Goal: Task Accomplishment & Management: Manage account settings

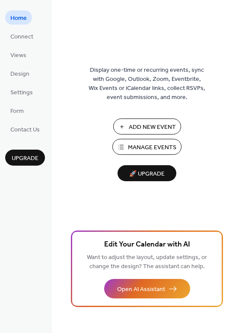
click at [134, 128] on span "Add New Event" at bounding box center [152, 127] width 47 height 9
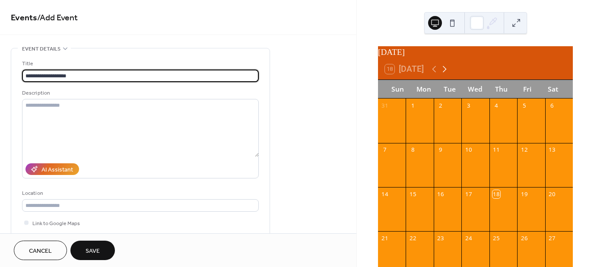
type input "**********"
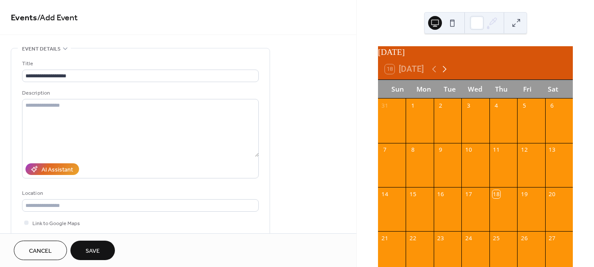
click at [446, 74] on icon at bounding box center [445, 69] width 10 height 10
click at [433, 73] on icon at bounding box center [434, 69] width 10 height 10
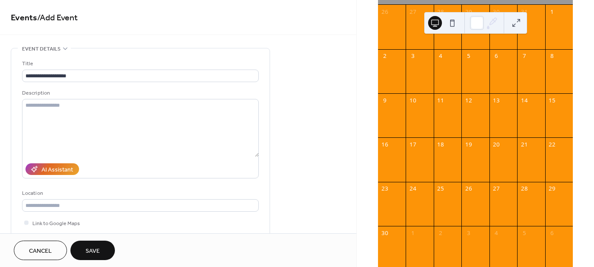
scroll to position [96, 0]
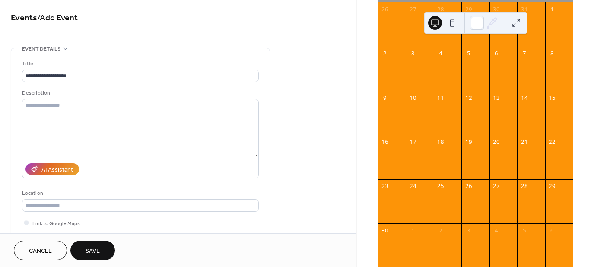
click at [394, 194] on div "23" at bounding box center [392, 186] width 28 height 14
click at [389, 190] on div "23" at bounding box center [385, 186] width 8 height 8
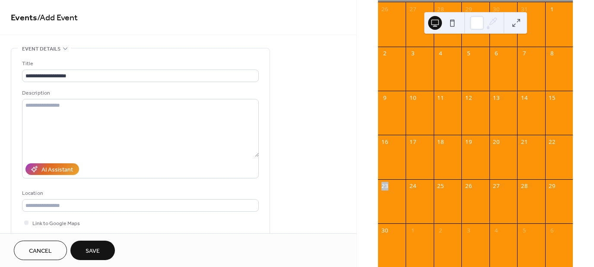
click at [389, 190] on div "23" at bounding box center [385, 186] width 8 height 8
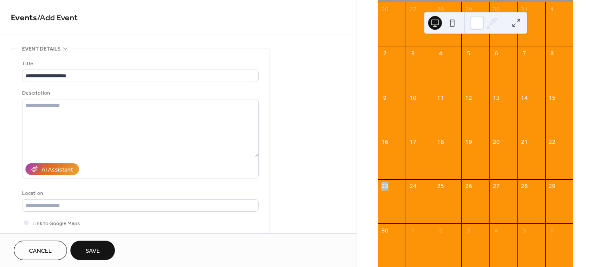
click at [389, 190] on div "23" at bounding box center [385, 186] width 8 height 8
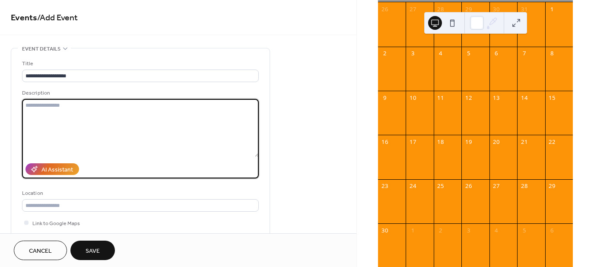
click at [60, 105] on textarea at bounding box center [140, 128] width 237 height 58
click at [60, 105] on textarea "****" at bounding box center [140, 128] width 237 height 58
type textarea "**********"
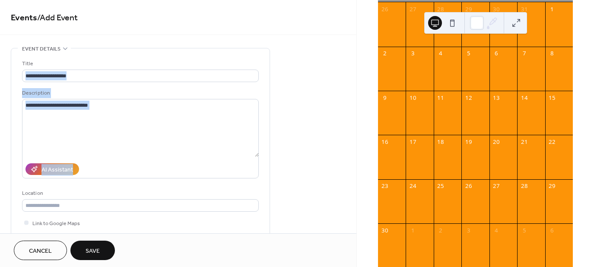
drag, startPoint x: 352, startPoint y: 78, endPoint x: 352, endPoint y: 98, distance: 20.3
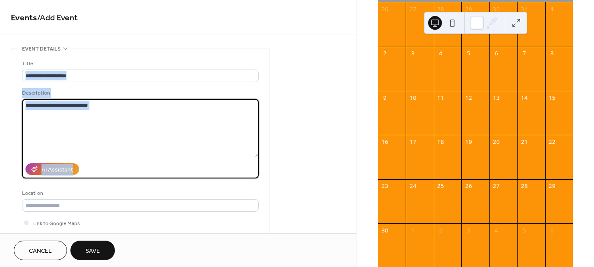
click at [87, 144] on textarea "**********" at bounding box center [140, 128] width 237 height 58
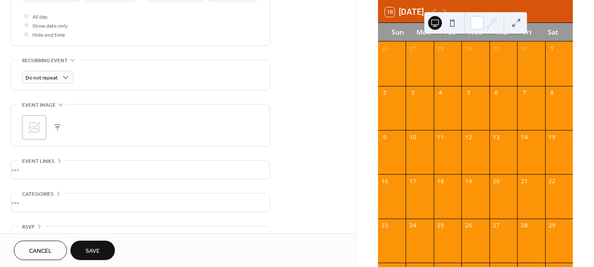
scroll to position [58, 0]
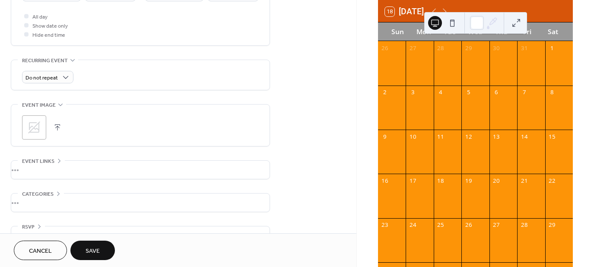
click at [498, 199] on div at bounding box center [504, 201] width 28 height 26
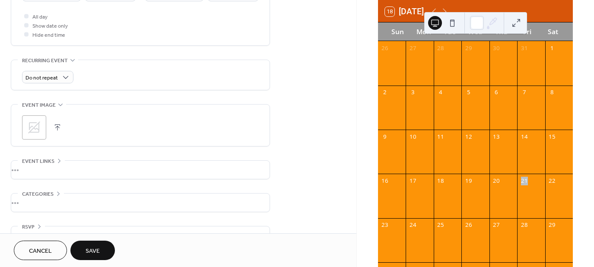
click at [498, 199] on div at bounding box center [504, 201] width 28 height 26
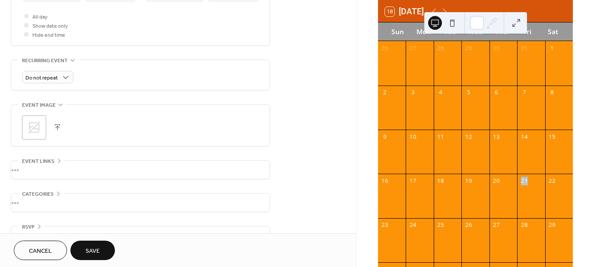
click at [498, 199] on div at bounding box center [504, 201] width 28 height 26
click at [389, 229] on div "23" at bounding box center [385, 225] width 8 height 8
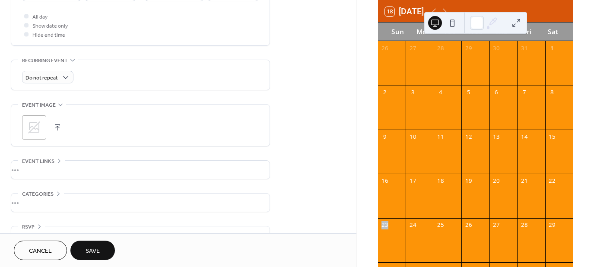
click at [389, 229] on div "23" at bounding box center [385, 225] width 8 height 8
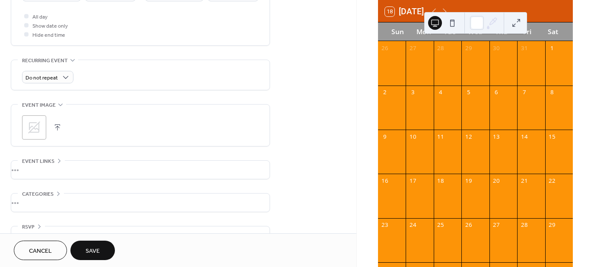
click at [389, 229] on div "23" at bounding box center [385, 225] width 8 height 8
click at [445, 212] on div at bounding box center [448, 201] width 28 height 26
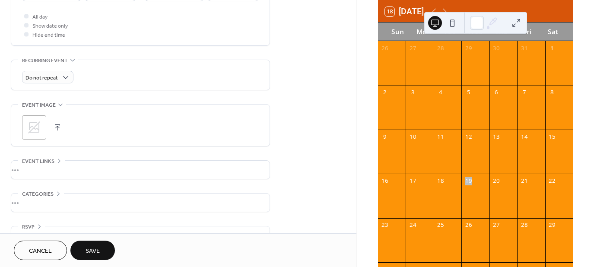
click at [445, 212] on div at bounding box center [448, 201] width 28 height 26
click at [399, 246] on div at bounding box center [392, 246] width 28 height 26
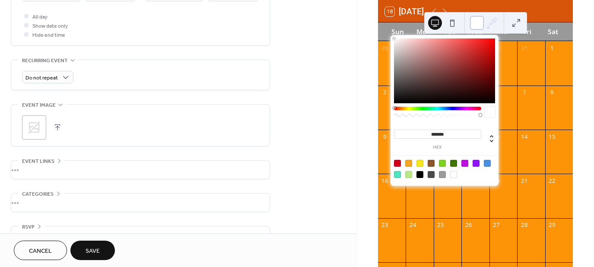
click at [476, 24] on div at bounding box center [477, 23] width 14 height 14
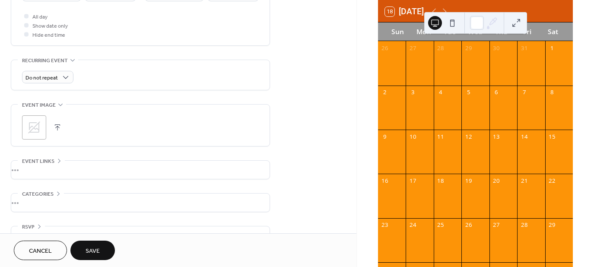
click at [92, 251] on span "Save" at bounding box center [93, 251] width 14 height 9
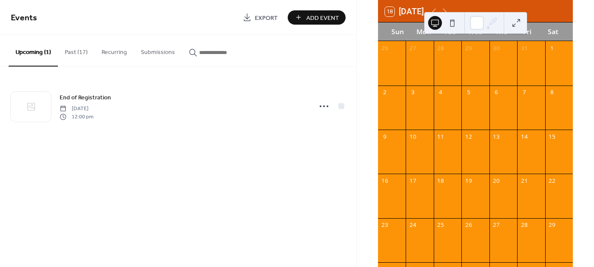
click at [69, 55] on button "Past (17)" at bounding box center [76, 50] width 37 height 31
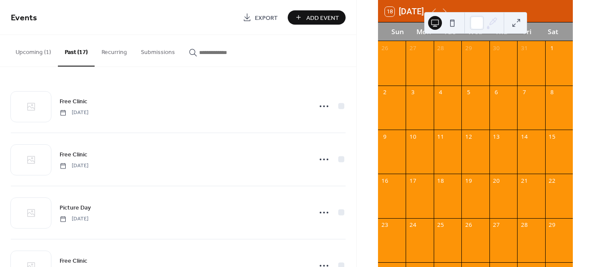
click at [35, 52] on button "Upcoming (1)" at bounding box center [33, 50] width 49 height 31
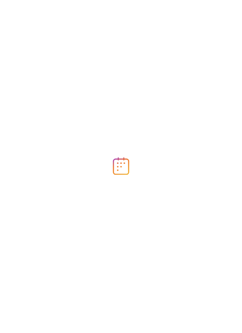
click at [0, 169] on div at bounding box center [121, 166] width 242 height 333
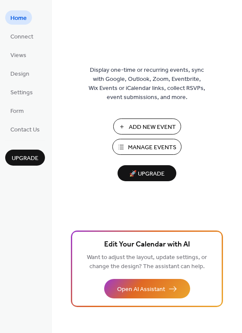
click at [135, 149] on span "Manage Events" at bounding box center [152, 147] width 48 height 9
click at [19, 74] on span "Design" at bounding box center [19, 74] width 19 height 9
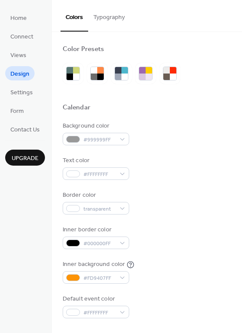
click at [19, 74] on span "Design" at bounding box center [19, 74] width 19 height 9
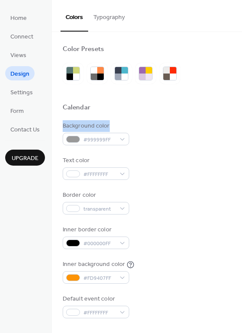
drag, startPoint x: 240, startPoint y: 64, endPoint x: 239, endPoint y: 121, distance: 57.1
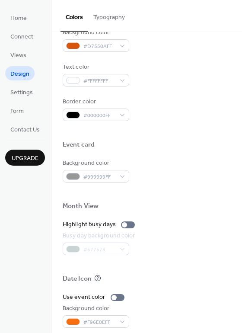
scroll to position [370, 0]
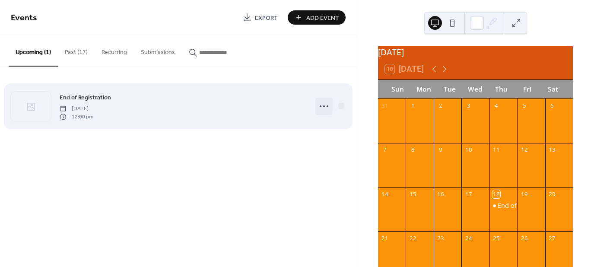
click at [325, 108] on icon at bounding box center [324, 106] width 14 height 14
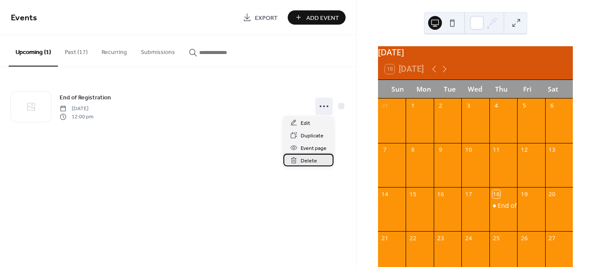
click at [308, 161] on span "Delete" at bounding box center [309, 161] width 16 height 9
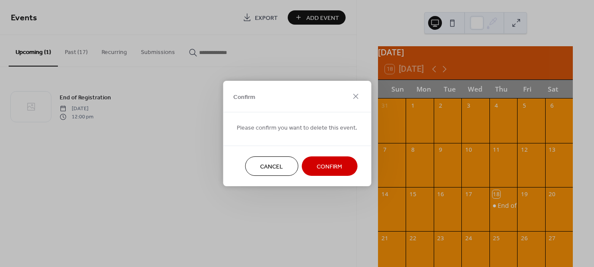
click at [313, 169] on button "Confirm" at bounding box center [330, 166] width 56 height 19
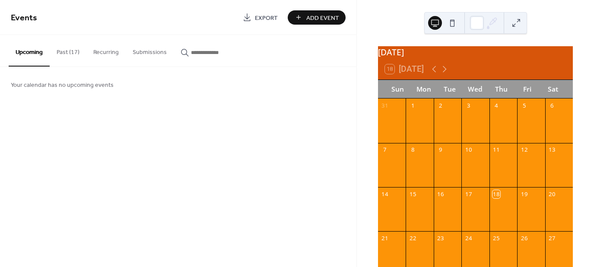
click at [111, 52] on button "Recurring" at bounding box center [105, 50] width 39 height 31
click at [111, 52] on button "Recurring" at bounding box center [105, 51] width 39 height 32
click at [135, 54] on button "Submissions" at bounding box center [150, 50] width 48 height 31
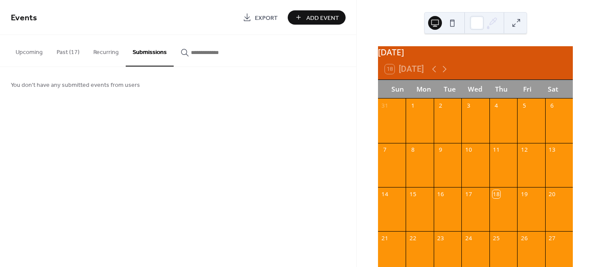
click at [70, 56] on button "Past (17)" at bounding box center [68, 50] width 37 height 31
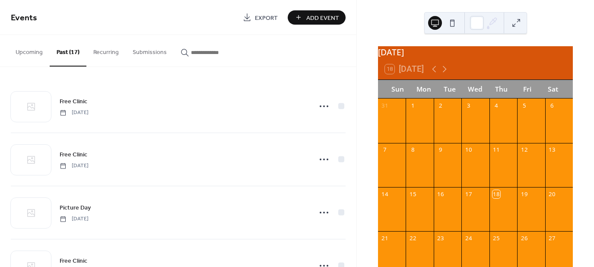
click at [188, 54] on div "button" at bounding box center [212, 52] width 62 height 9
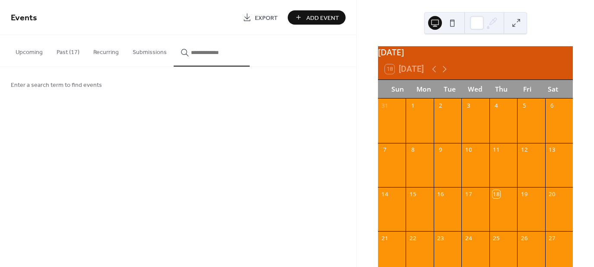
click at [187, 54] on div "button" at bounding box center [212, 52] width 62 height 9
click at [26, 52] on button "Upcoming" at bounding box center [29, 50] width 41 height 31
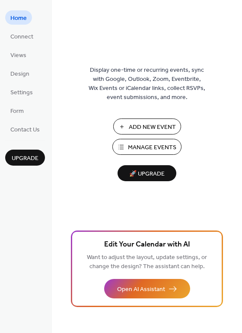
drag, startPoint x: 0, startPoint y: 0, endPoint x: 10, endPoint y: 21, distance: 23.6
click at [10, 21] on span "Home" at bounding box center [18, 18] width 16 height 9
click at [12, 35] on span "Connect" at bounding box center [21, 36] width 23 height 9
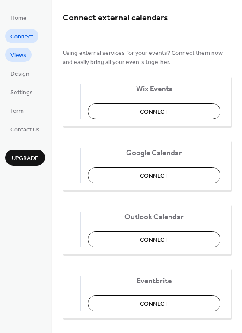
click at [13, 55] on span "Views" at bounding box center [18, 55] width 16 height 9
